Goal: Task Accomplishment & Management: Manage account settings

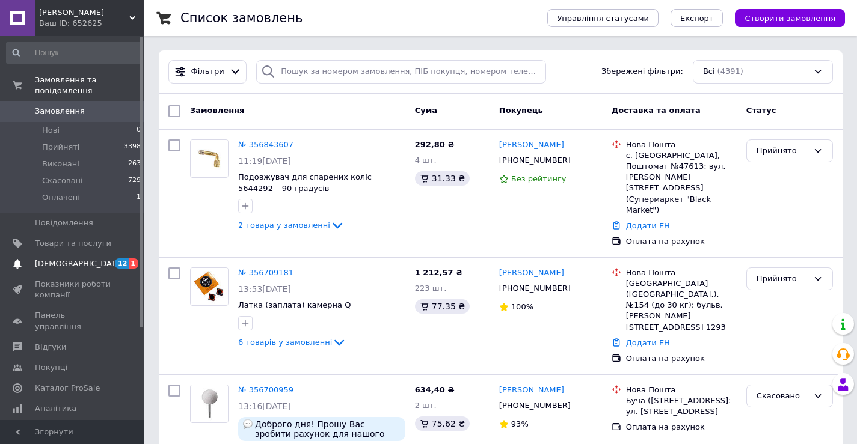
click at [124, 258] on span "12" at bounding box center [122, 263] width 14 height 10
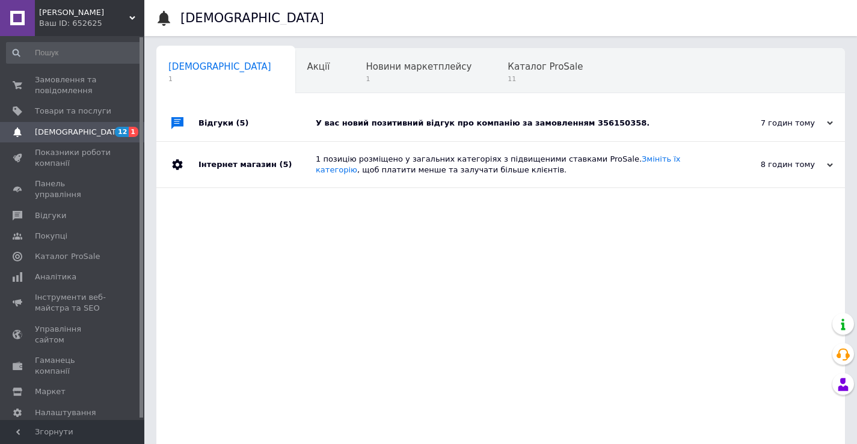
click at [577, 120] on div "У вас новий позитивний відгук про компанію за замовленням 356150358." at bounding box center [514, 123] width 397 height 11
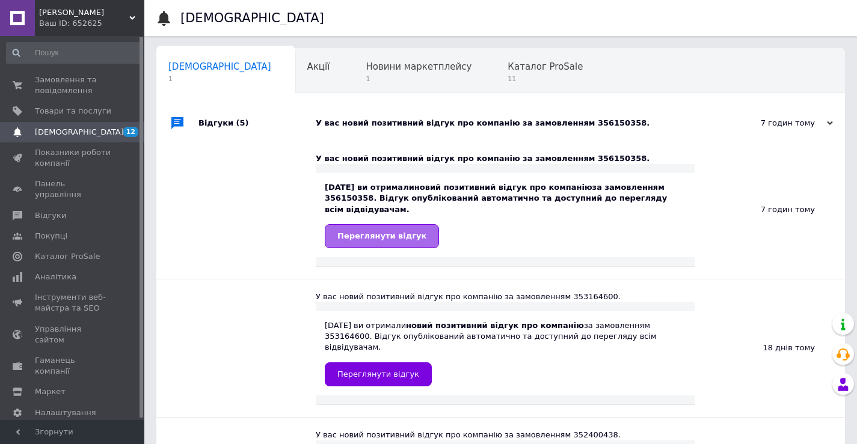
click at [405, 231] on span "Переглянути відгук" at bounding box center [381, 235] width 89 height 9
click at [64, 88] on span "Замовлення та повідомлення" at bounding box center [73, 86] width 76 height 22
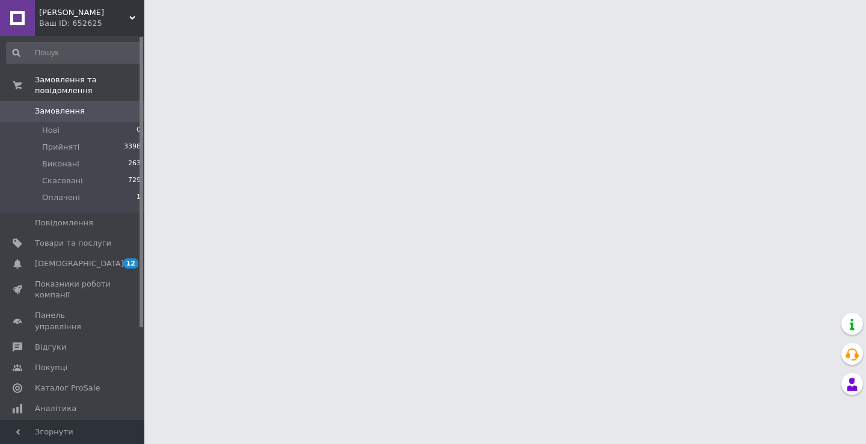
click at [68, 106] on span "Замовлення" at bounding box center [60, 111] width 50 height 11
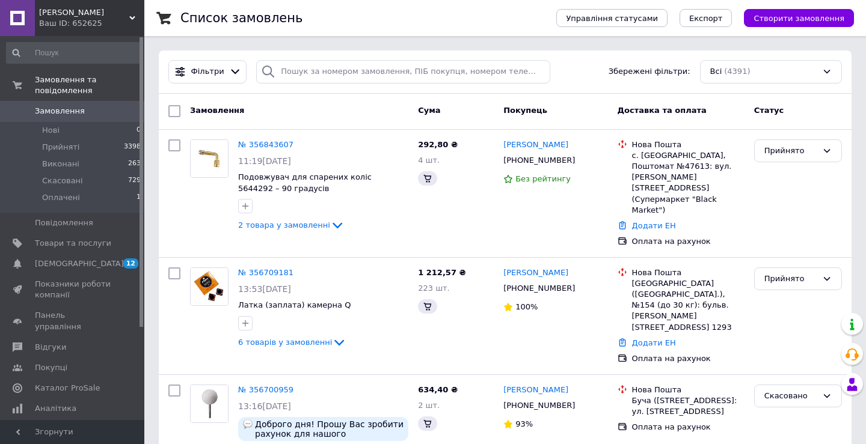
click at [69, 106] on span "Замовлення" at bounding box center [60, 111] width 50 height 11
